Goal: Task Accomplishment & Management: Use online tool/utility

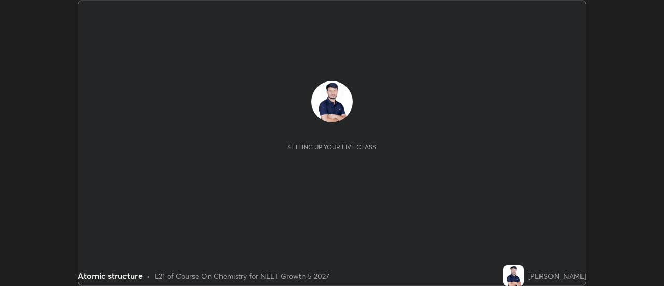
scroll to position [286, 663]
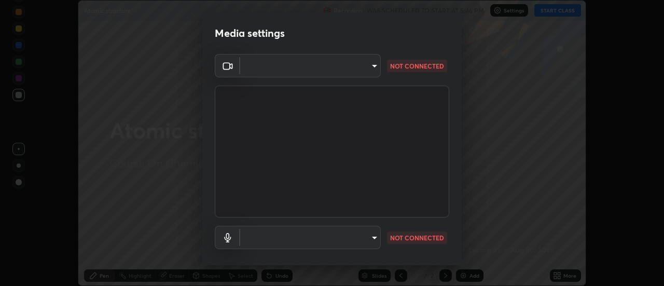
type input "515fa8dc750868be0a3e45a8a70092ebbb24a489711ff7313880db239e39e5e3"
type input "communications"
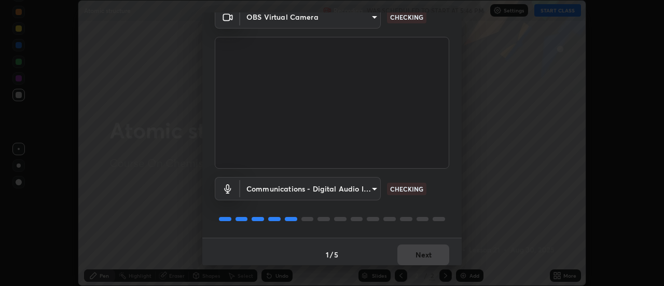
scroll to position [54, 0]
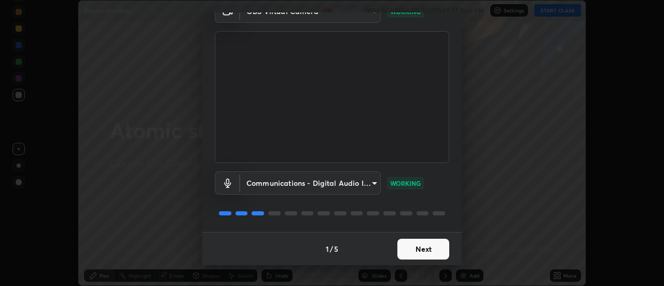
click at [428, 255] on button "Next" at bounding box center [423, 248] width 52 height 21
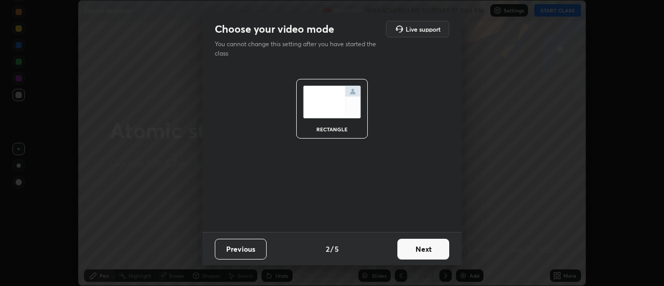
scroll to position [0, 0]
click at [431, 256] on button "Next" at bounding box center [423, 248] width 52 height 21
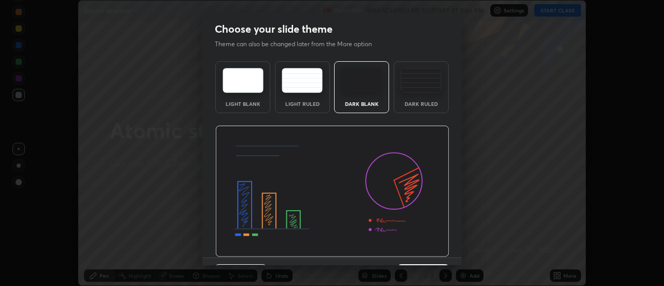
click at [420, 89] on img at bounding box center [420, 80] width 41 height 25
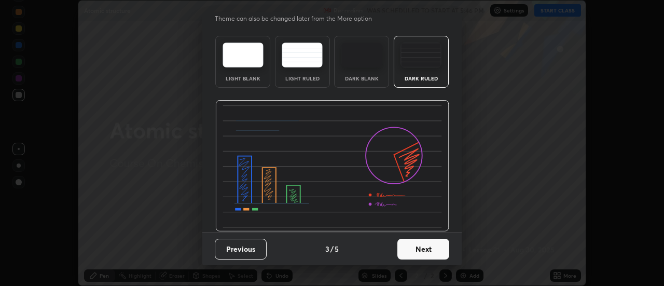
click at [420, 257] on button "Next" at bounding box center [423, 248] width 52 height 21
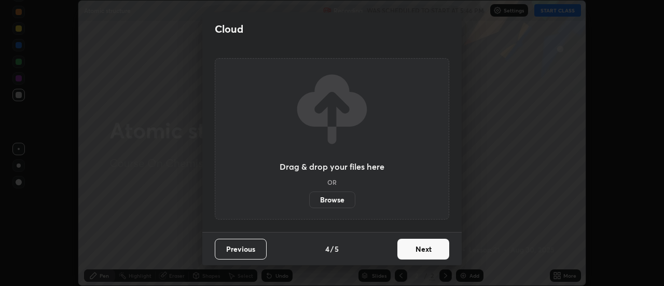
scroll to position [0, 0]
click at [416, 246] on button "Next" at bounding box center [423, 248] width 52 height 21
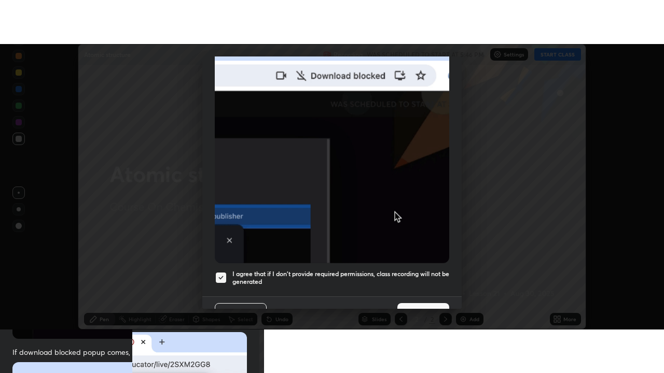
scroll to position [266, 0]
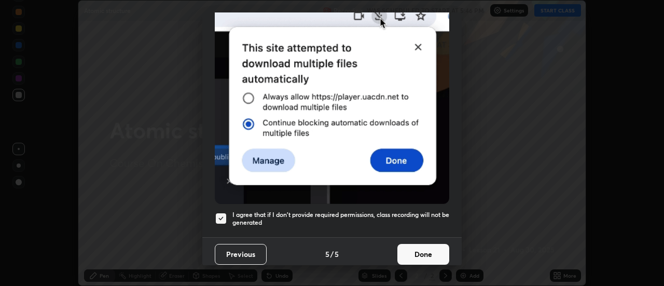
click at [415, 251] on button "Done" at bounding box center [423, 254] width 52 height 21
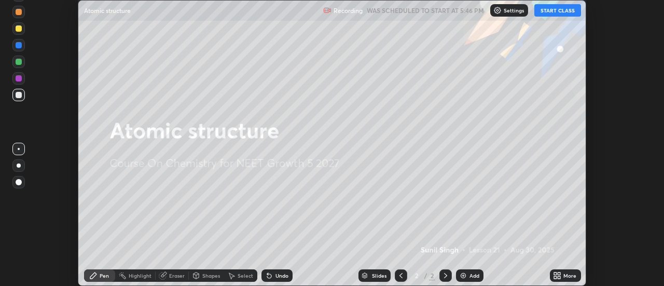
click at [562, 11] on button "START CLASS" at bounding box center [557, 10] width 47 height 12
click at [467, 279] on div "Add" at bounding box center [469, 275] width 27 height 12
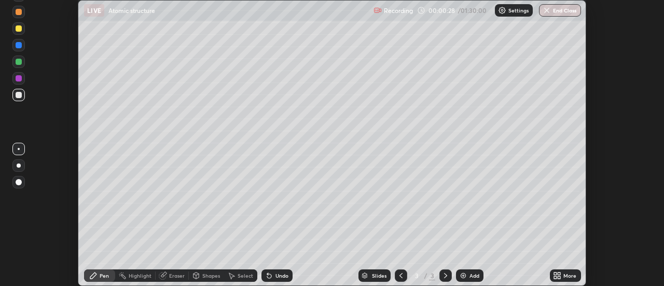
click at [566, 274] on div "More" at bounding box center [569, 275] width 13 height 5
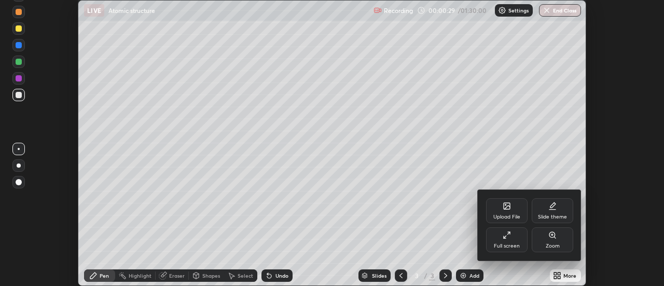
click at [514, 240] on div "Full screen" at bounding box center [506, 239] width 41 height 25
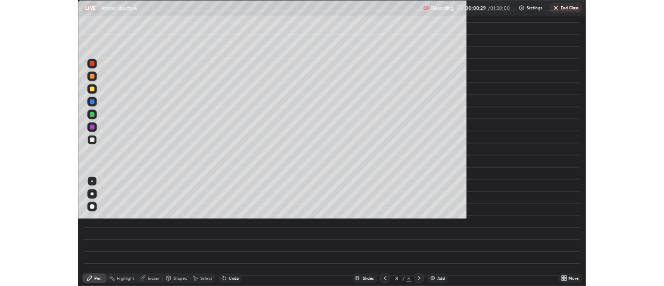
scroll to position [373, 664]
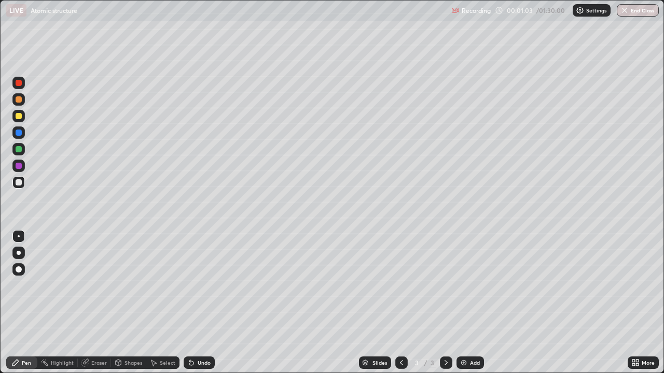
click at [191, 285] on div "Undo" at bounding box center [199, 363] width 31 height 12
click at [198, 285] on div "Undo" at bounding box center [204, 362] width 13 height 5
click at [205, 285] on div "Undo" at bounding box center [199, 363] width 31 height 12
click at [198, 285] on div "Undo" at bounding box center [199, 363] width 31 height 12
click at [470, 285] on div "Add" at bounding box center [475, 362] width 10 height 5
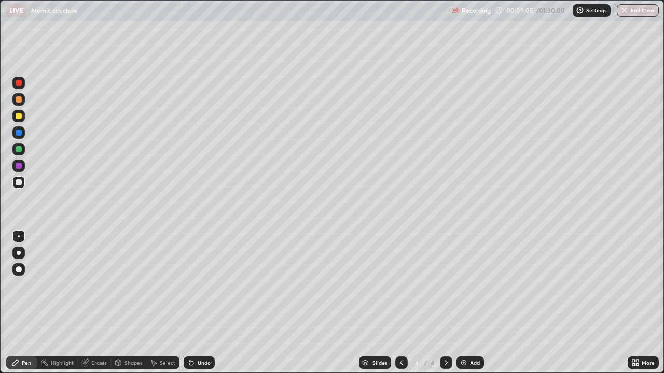
click at [463, 285] on img at bounding box center [463, 363] width 8 height 8
click at [201, 285] on div "Undo" at bounding box center [199, 363] width 31 height 12
click at [203, 285] on div "Undo" at bounding box center [199, 363] width 31 height 12
click at [194, 285] on div "Undo" at bounding box center [199, 363] width 31 height 12
click at [464, 285] on img at bounding box center [463, 363] width 8 height 8
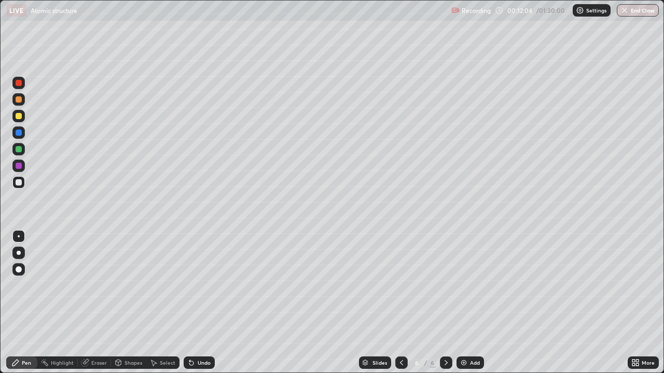
click at [195, 285] on div "Undo" at bounding box center [199, 363] width 31 height 12
click at [401, 285] on icon at bounding box center [401, 363] width 8 height 8
click at [405, 285] on div at bounding box center [401, 363] width 12 height 12
click at [445, 285] on icon at bounding box center [446, 363] width 8 height 8
click at [203, 285] on div "Undo" at bounding box center [204, 362] width 13 height 5
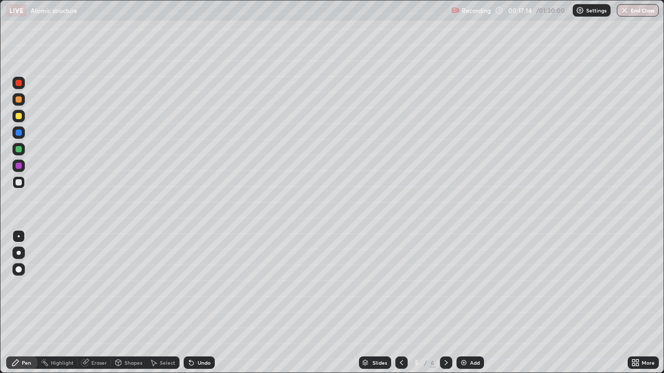
click at [442, 285] on div at bounding box center [446, 363] width 12 height 12
click at [405, 285] on div at bounding box center [401, 363] width 12 height 12
click at [444, 285] on icon at bounding box center [446, 363] width 8 height 8
click at [465, 285] on img at bounding box center [463, 363] width 8 height 8
click at [199, 285] on div "Undo" at bounding box center [204, 362] width 13 height 5
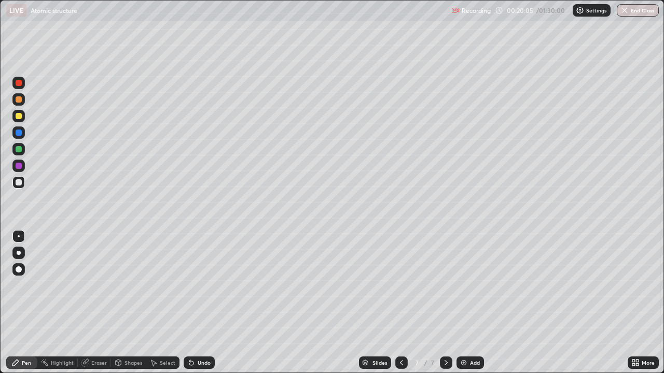
click at [202, 285] on div "Undo" at bounding box center [204, 362] width 13 height 5
click at [199, 285] on div "Undo" at bounding box center [199, 363] width 31 height 12
click at [194, 285] on div "Undo" at bounding box center [199, 363] width 31 height 12
click at [400, 285] on icon at bounding box center [401, 363] width 8 height 8
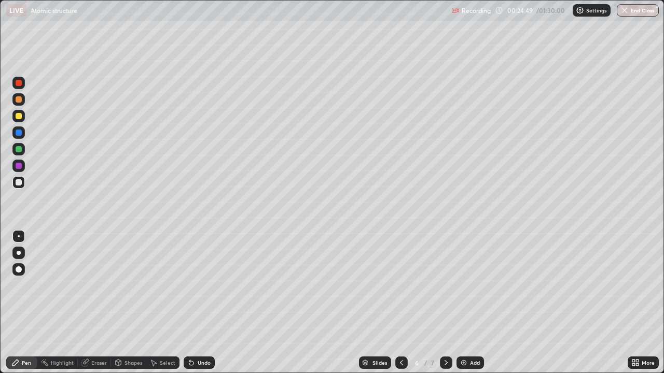
click at [468, 285] on div "Add" at bounding box center [469, 363] width 27 height 12
click at [194, 285] on div "Undo" at bounding box center [199, 363] width 31 height 12
click at [201, 285] on div "Undo" at bounding box center [204, 362] width 13 height 5
click at [29, 285] on div "Pen" at bounding box center [26, 362] width 9 height 5
click at [401, 285] on icon at bounding box center [401, 363] width 8 height 8
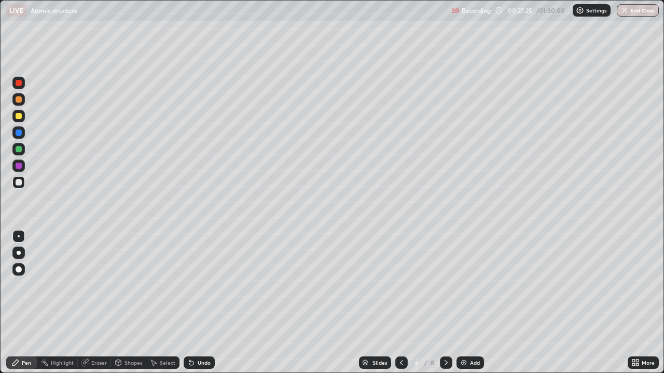
click at [400, 285] on icon at bounding box center [401, 363] width 8 height 8
click at [445, 285] on icon at bounding box center [446, 363] width 8 height 8
click at [443, 285] on icon at bounding box center [446, 363] width 8 height 8
click at [201, 285] on div "Undo" at bounding box center [199, 363] width 31 height 12
click at [198, 285] on div "Undo" at bounding box center [204, 362] width 13 height 5
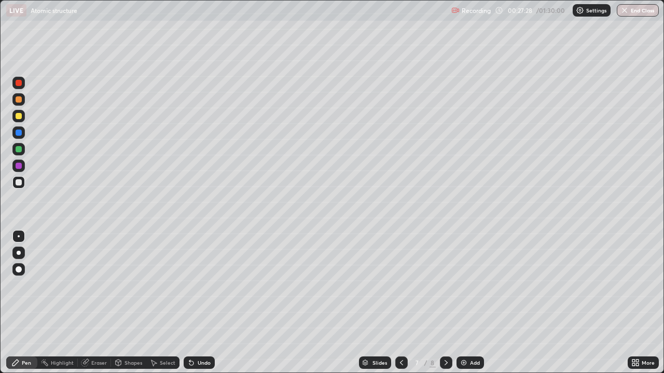
click at [198, 285] on div "Undo" at bounding box center [204, 362] width 13 height 5
click at [196, 285] on div "Undo" at bounding box center [199, 363] width 31 height 12
click at [198, 285] on div "Undo" at bounding box center [199, 363] width 31 height 12
click at [199, 285] on div "Undo" at bounding box center [199, 363] width 31 height 12
click at [196, 285] on div "Undo" at bounding box center [199, 363] width 31 height 12
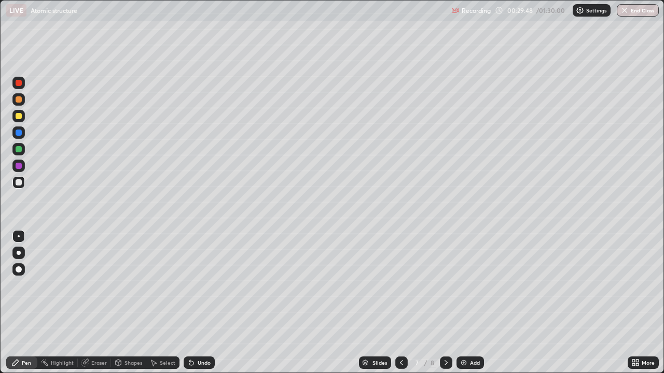
click at [473, 285] on div "Add" at bounding box center [475, 362] width 10 height 5
click at [198, 285] on div "Undo" at bounding box center [199, 363] width 31 height 12
click at [399, 285] on icon at bounding box center [401, 363] width 8 height 8
click at [445, 285] on icon at bounding box center [446, 363] width 8 height 8
click at [195, 285] on div "Undo" at bounding box center [199, 363] width 31 height 12
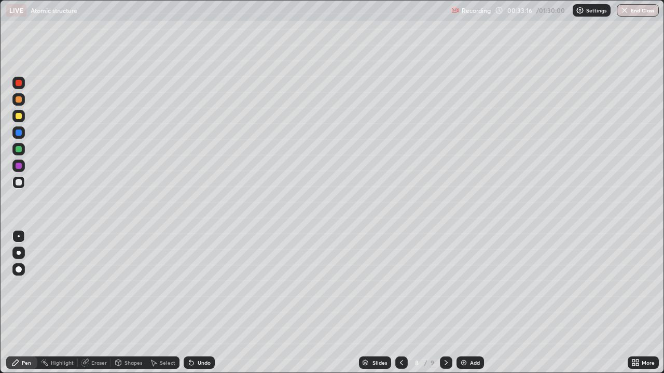
click at [396, 285] on div at bounding box center [401, 363] width 12 height 21
click at [400, 285] on icon at bounding box center [401, 363] width 8 height 8
click at [445, 285] on icon at bounding box center [446, 363] width 8 height 8
click at [401, 285] on icon at bounding box center [401, 363] width 8 height 8
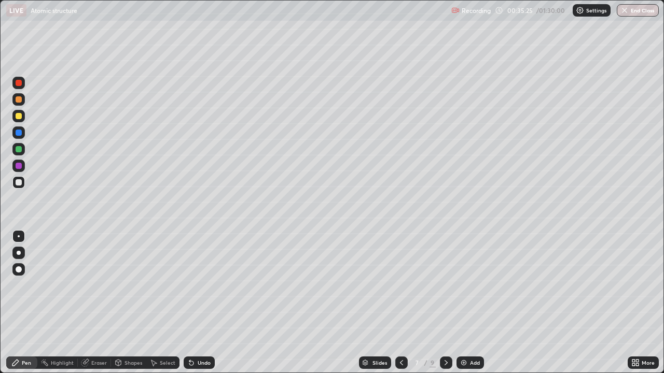
click at [446, 285] on div at bounding box center [446, 363] width 12 height 12
click at [400, 285] on icon at bounding box center [401, 363] width 8 height 8
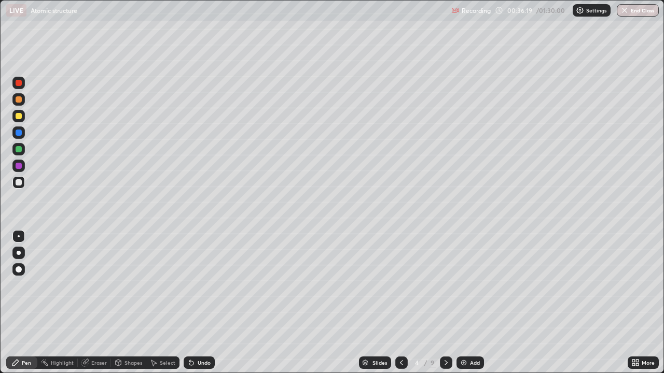
click at [400, 285] on icon at bounding box center [401, 363] width 8 height 8
click at [445, 285] on icon at bounding box center [446, 363] width 8 height 8
click at [447, 285] on icon at bounding box center [446, 363] width 8 height 8
click at [448, 285] on icon at bounding box center [446, 363] width 8 height 8
click at [444, 285] on icon at bounding box center [446, 363] width 8 height 8
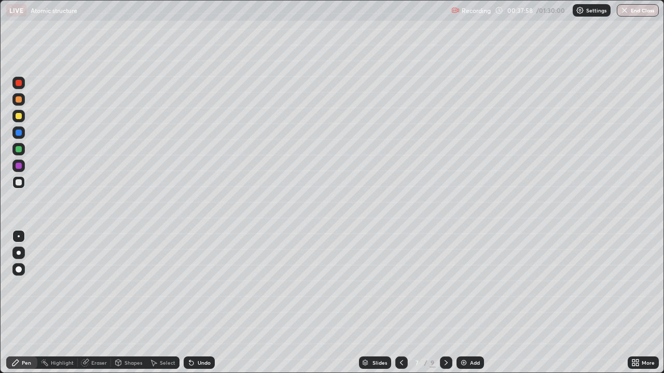
click at [445, 285] on icon at bounding box center [446, 363] width 8 height 8
click at [471, 285] on div "Add" at bounding box center [475, 362] width 10 height 5
click at [194, 285] on div "Undo" at bounding box center [199, 363] width 31 height 12
click at [194, 285] on icon at bounding box center [191, 363] width 8 height 8
click at [195, 285] on div "Undo" at bounding box center [199, 363] width 31 height 12
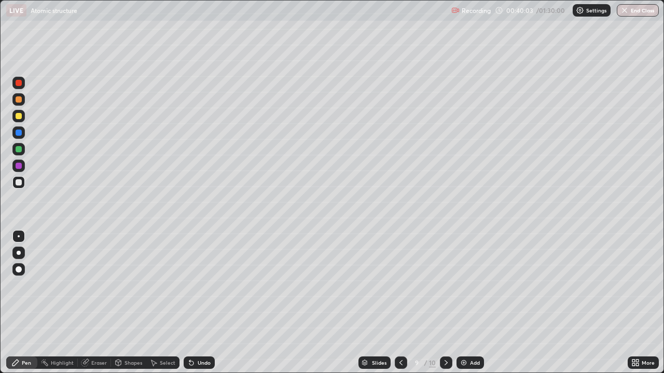
click at [198, 285] on div "Undo" at bounding box center [204, 362] width 13 height 5
click at [89, 285] on div "Eraser" at bounding box center [94, 363] width 33 height 12
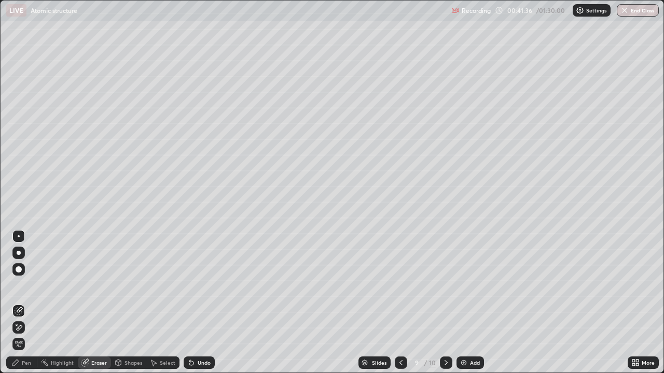
click at [25, 285] on div "Pen" at bounding box center [21, 363] width 31 height 12
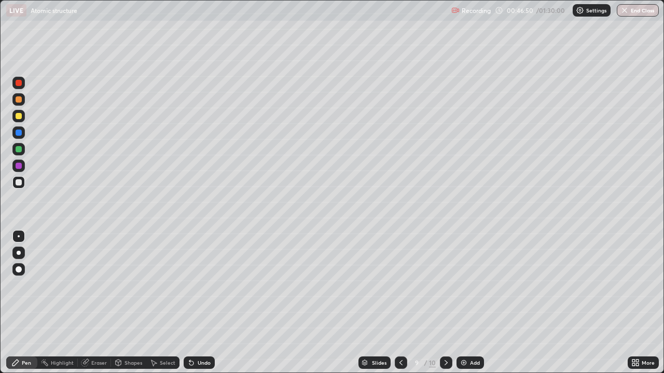
click at [470, 285] on div "Add" at bounding box center [475, 362] width 10 height 5
click at [193, 285] on div "Undo" at bounding box center [199, 363] width 31 height 12
click at [201, 285] on div "Undo" at bounding box center [199, 363] width 31 height 12
click at [88, 285] on icon at bounding box center [85, 363] width 8 height 8
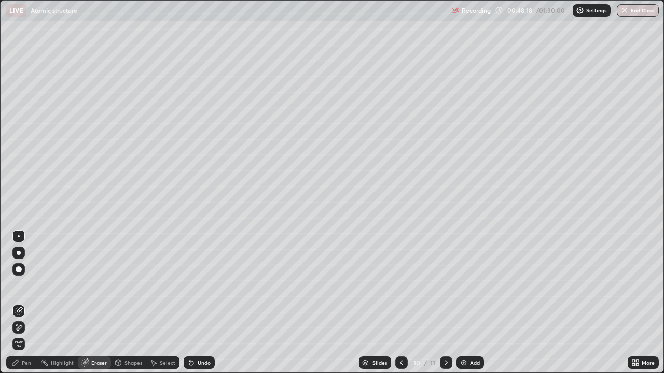
click at [24, 285] on div "Pen" at bounding box center [21, 363] width 31 height 12
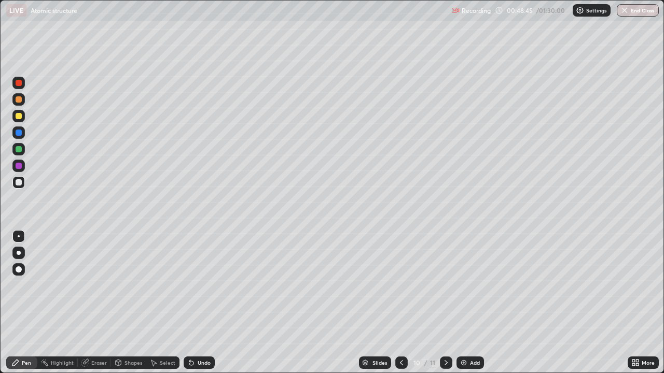
click at [204, 285] on div "Undo" at bounding box center [199, 363] width 31 height 12
click at [200, 285] on div "Undo" at bounding box center [204, 362] width 13 height 5
click at [194, 285] on div "Undo" at bounding box center [199, 363] width 31 height 12
click at [198, 285] on div "Undo" at bounding box center [204, 362] width 13 height 5
click at [460, 285] on img at bounding box center [463, 363] width 8 height 8
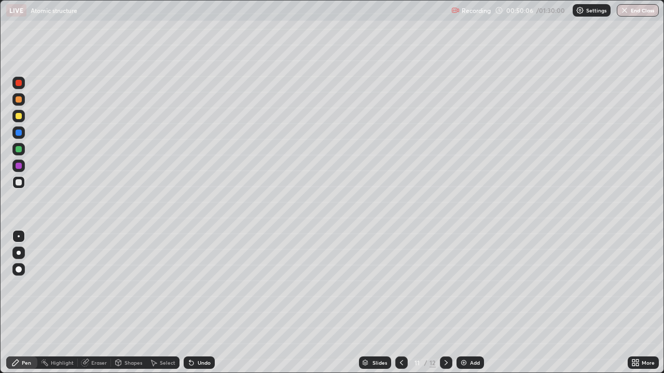
click at [400, 285] on icon at bounding box center [401, 363] width 8 height 8
click at [442, 285] on div at bounding box center [446, 363] width 12 height 12
click at [400, 285] on icon at bounding box center [401, 363] width 8 height 8
click at [445, 285] on icon at bounding box center [446, 363] width 8 height 8
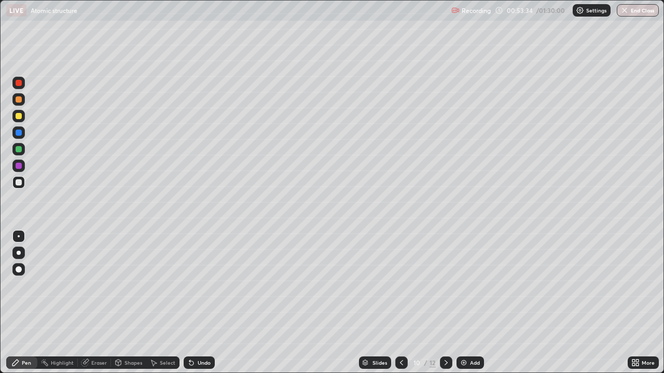
click at [445, 285] on icon at bounding box center [446, 363] width 8 height 8
click at [400, 285] on icon at bounding box center [401, 362] width 3 height 5
click at [444, 285] on icon at bounding box center [446, 363] width 8 height 8
click at [470, 285] on div "Add" at bounding box center [475, 362] width 10 height 5
click at [197, 285] on div "Undo" at bounding box center [199, 363] width 31 height 12
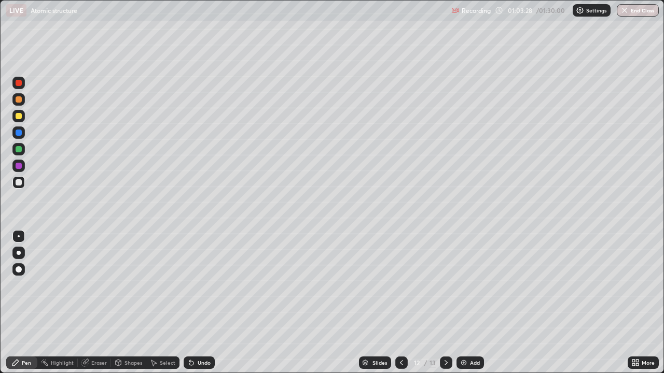
click at [401, 285] on icon at bounding box center [401, 362] width 3 height 5
click at [401, 285] on icon at bounding box center [401, 363] width 8 height 8
click at [402, 285] on icon at bounding box center [401, 363] width 8 height 8
click at [401, 285] on icon at bounding box center [401, 363] width 8 height 8
click at [400, 285] on icon at bounding box center [401, 363] width 8 height 8
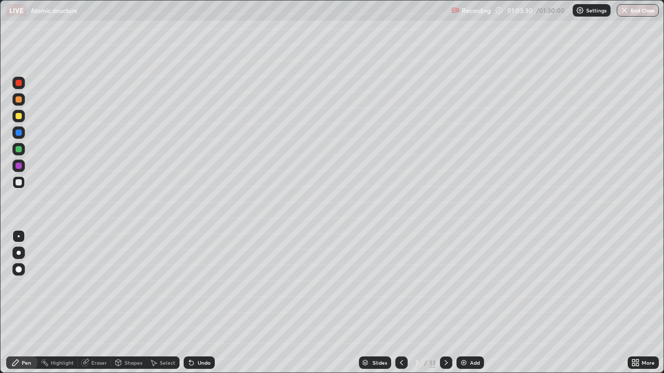
click at [400, 285] on icon at bounding box center [401, 363] width 8 height 8
click at [446, 285] on icon at bounding box center [446, 363] width 8 height 8
click at [443, 285] on icon at bounding box center [446, 363] width 8 height 8
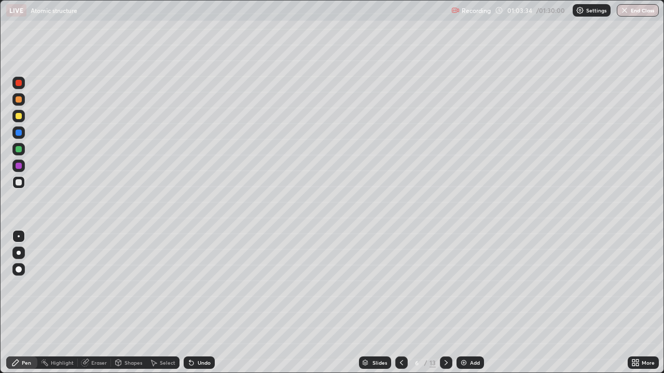
click at [440, 285] on div at bounding box center [446, 363] width 12 height 12
click at [442, 285] on icon at bounding box center [446, 363] width 8 height 8
click at [444, 285] on icon at bounding box center [445, 362] width 3 height 5
click at [446, 285] on icon at bounding box center [445, 362] width 3 height 5
click at [444, 285] on icon at bounding box center [446, 363] width 8 height 8
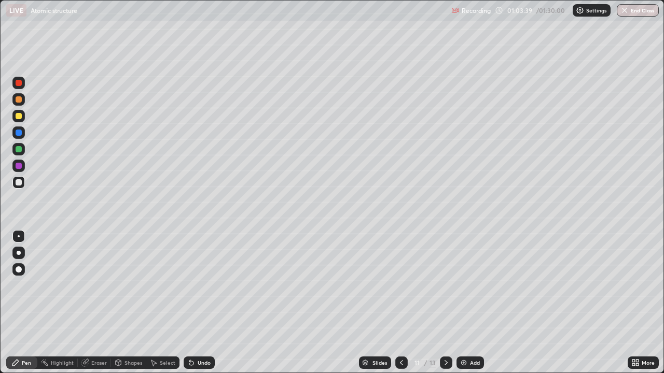
click at [445, 285] on icon at bounding box center [446, 363] width 8 height 8
click at [443, 285] on icon at bounding box center [446, 363] width 8 height 8
click at [471, 285] on div "Add" at bounding box center [475, 362] width 10 height 5
click at [400, 285] on icon at bounding box center [401, 363] width 8 height 8
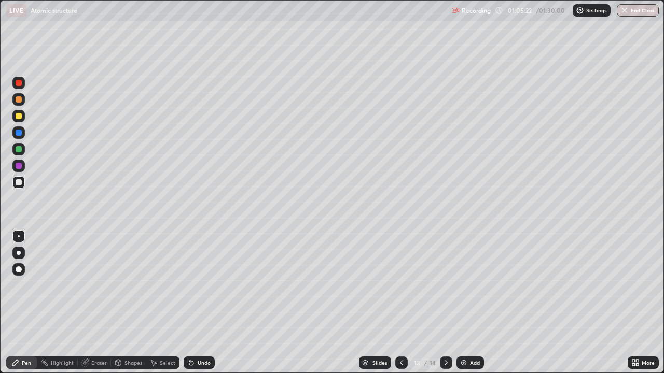
click at [445, 285] on icon at bounding box center [446, 363] width 8 height 8
click at [401, 285] on icon at bounding box center [401, 363] width 8 height 8
click at [445, 285] on icon at bounding box center [446, 363] width 8 height 8
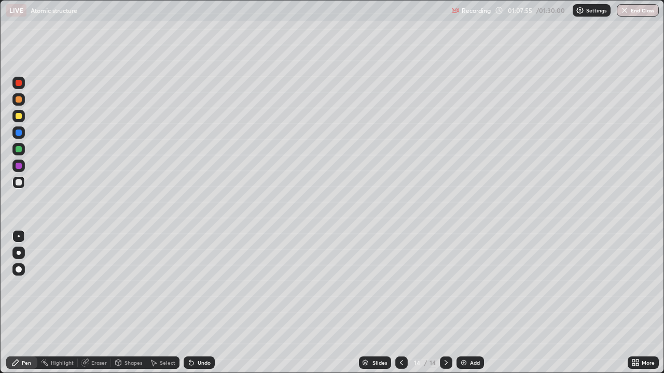
click at [401, 285] on icon at bounding box center [401, 363] width 8 height 8
click at [400, 285] on icon at bounding box center [401, 363] width 8 height 8
click at [396, 285] on div at bounding box center [401, 363] width 12 height 12
click at [450, 285] on div at bounding box center [446, 363] width 12 height 12
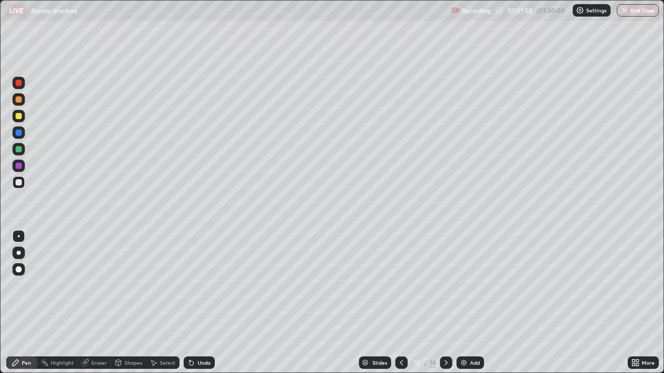
click at [445, 285] on icon at bounding box center [446, 363] width 8 height 8
click at [399, 285] on icon at bounding box center [401, 363] width 8 height 8
click at [400, 285] on icon at bounding box center [401, 363] width 8 height 8
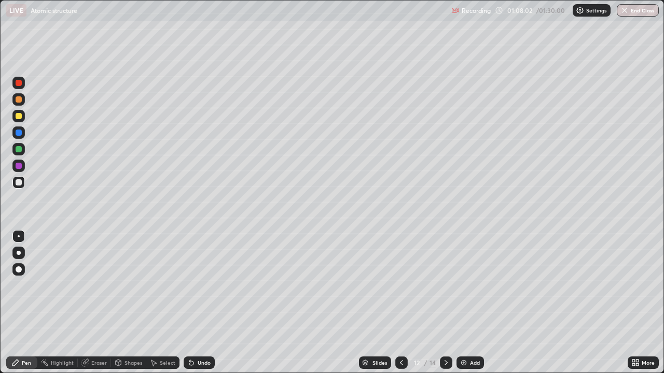
click at [396, 285] on div at bounding box center [401, 363] width 12 height 21
click at [395, 285] on div at bounding box center [401, 363] width 12 height 21
click at [400, 285] on div at bounding box center [401, 363] width 12 height 12
click at [400, 285] on icon at bounding box center [401, 363] width 8 height 8
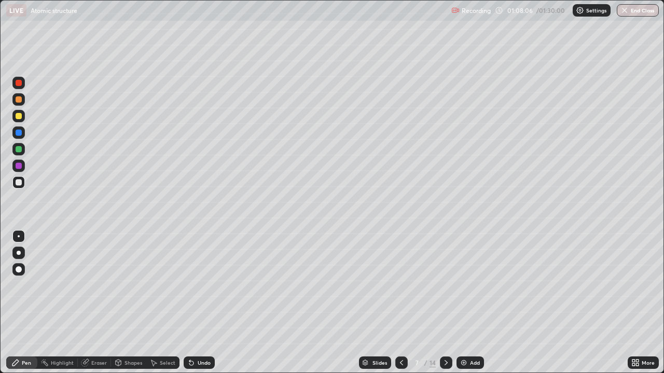
click at [400, 285] on icon at bounding box center [401, 363] width 8 height 8
click at [398, 285] on div at bounding box center [401, 363] width 12 height 12
click at [397, 285] on icon at bounding box center [401, 363] width 8 height 8
click at [396, 285] on div at bounding box center [401, 363] width 12 height 12
click at [639, 6] on button "End Class" at bounding box center [637, 10] width 42 height 12
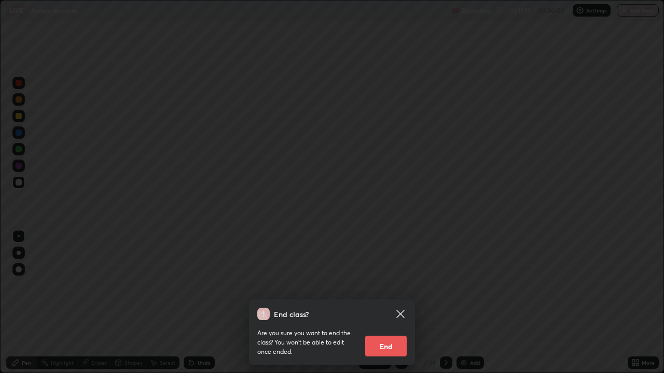
click at [391, 285] on button "End" at bounding box center [385, 346] width 41 height 21
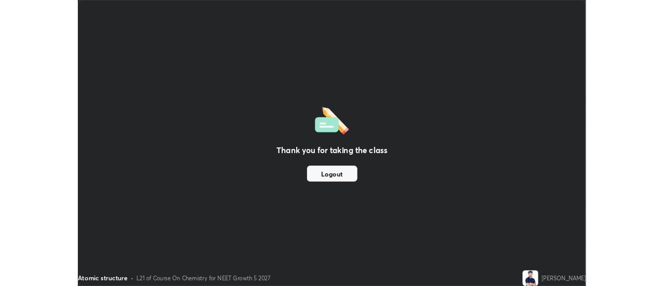
scroll to position [51557, 51179]
